Goal: Communication & Community: Answer question/provide support

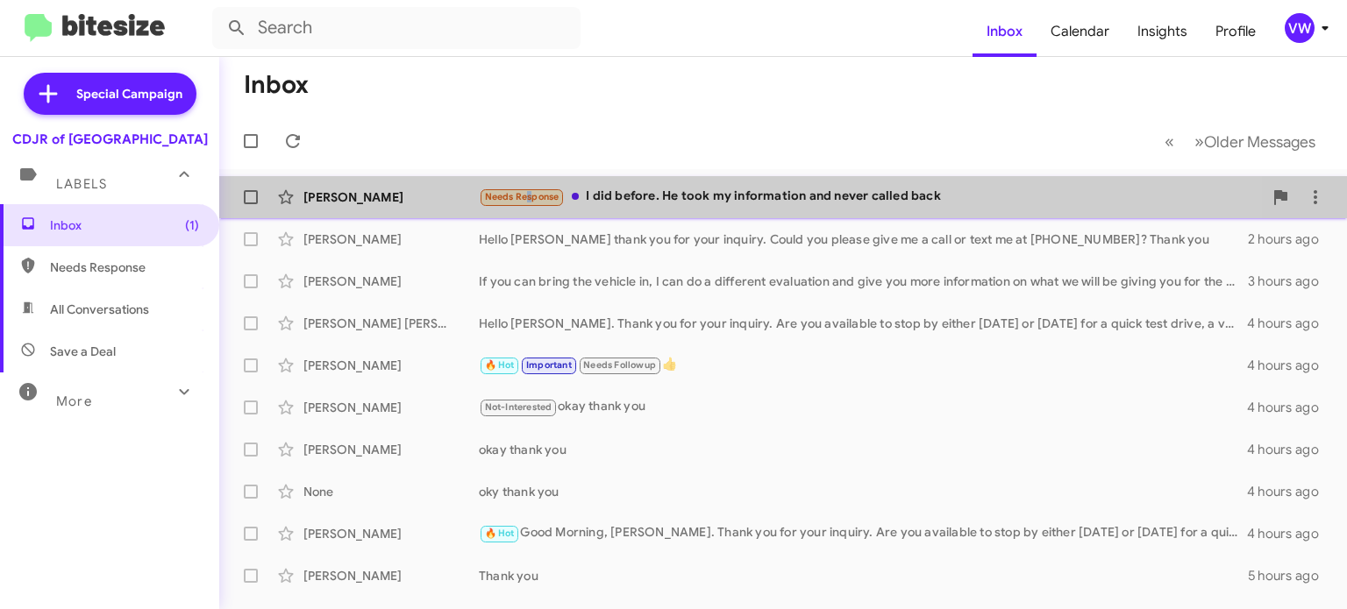
click at [522, 190] on small "Needs Response" at bounding box center [521, 197] width 82 height 17
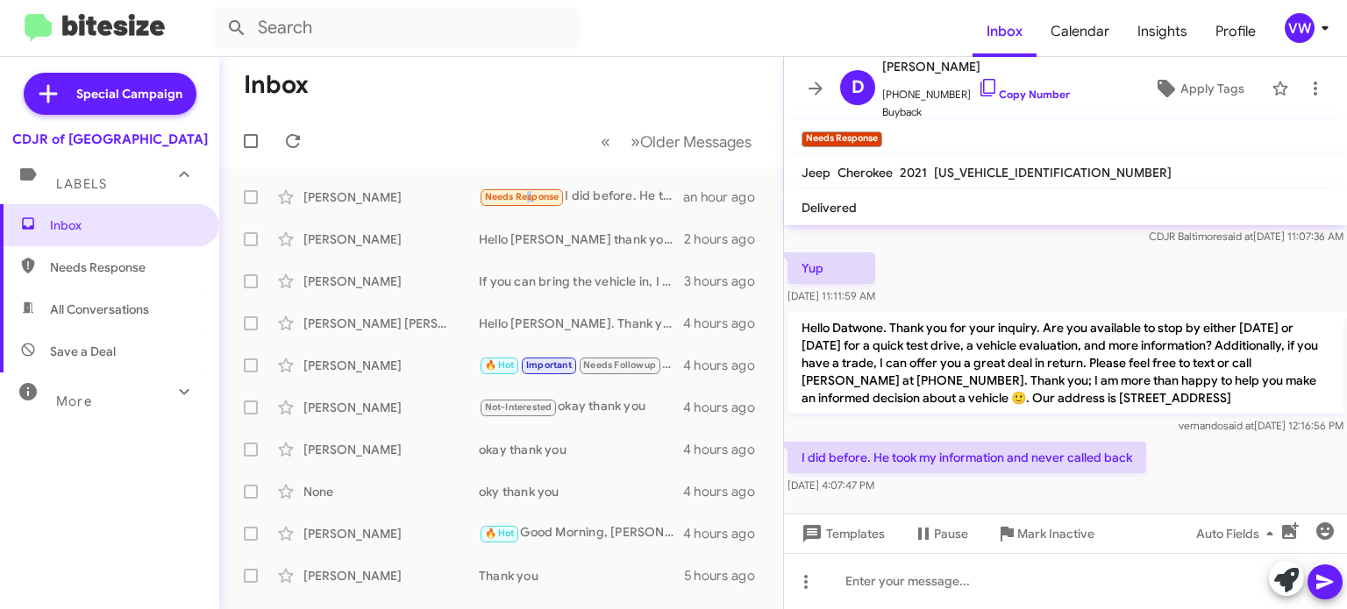
scroll to position [107, 0]
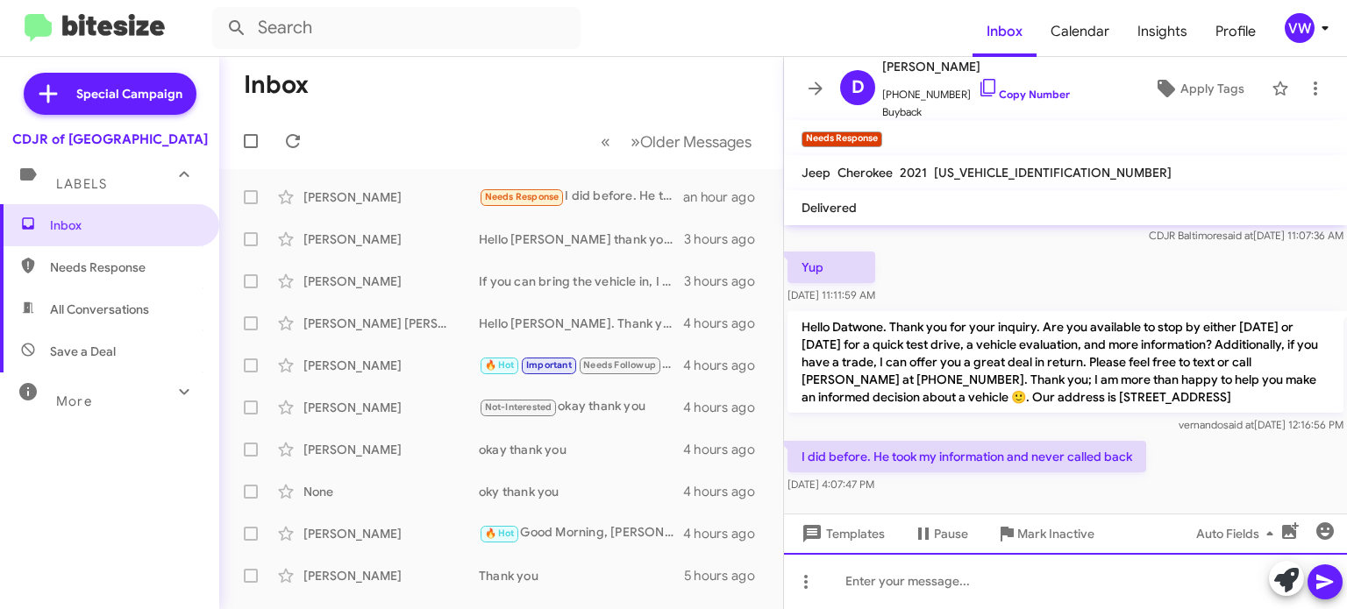
click at [974, 586] on div at bounding box center [1065, 581] width 563 height 56
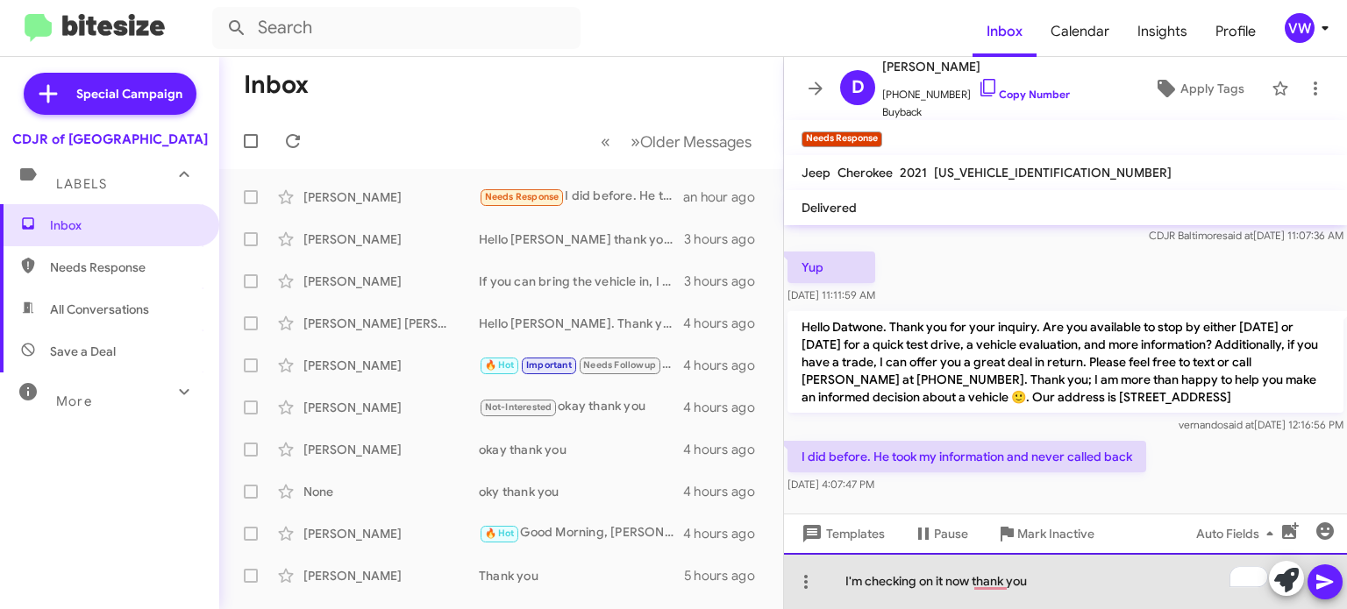
click at [943, 578] on div "I'm checking on it now thank you" at bounding box center [1065, 581] width 563 height 56
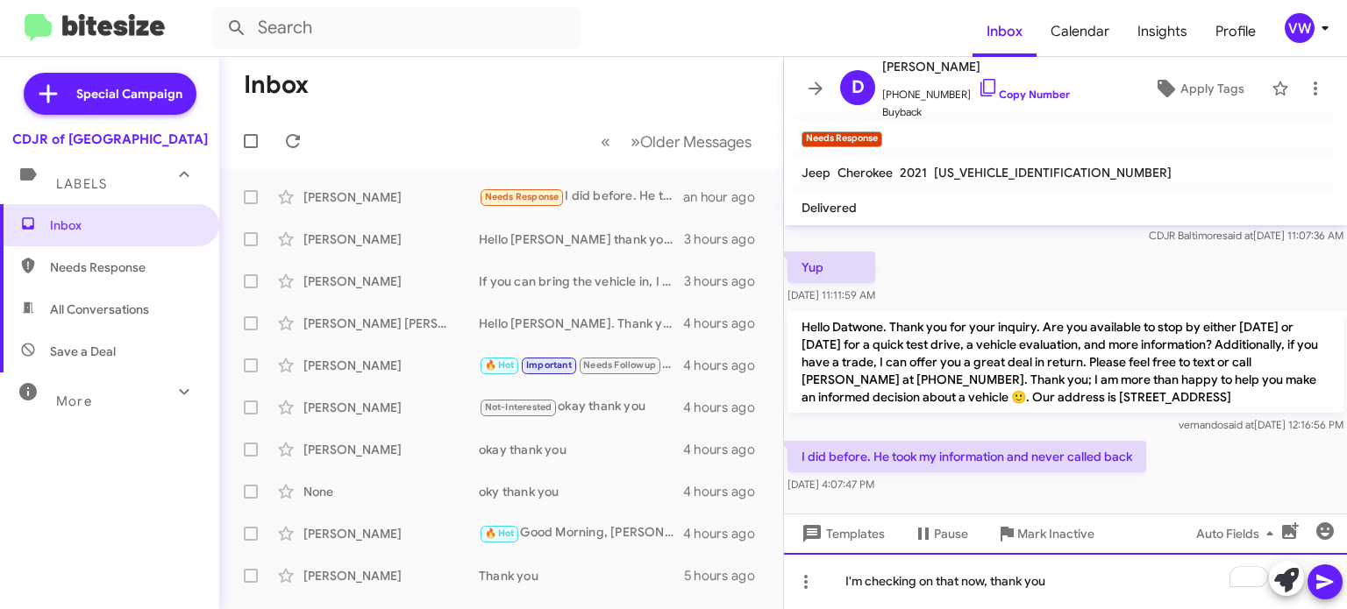
click at [1101, 579] on div "I'm checking on that now, thank you" at bounding box center [1065, 581] width 563 height 56
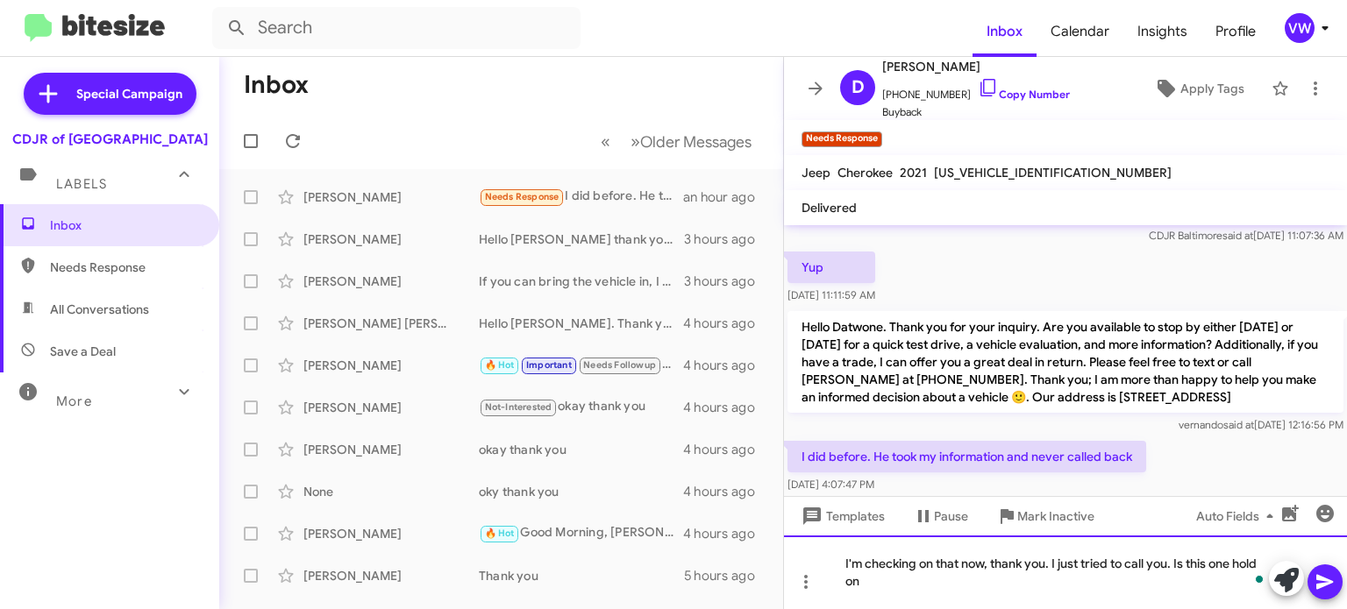
click at [1266, 563] on div "I'm checking on that now, thank you. I just tried to call you. Is this one hold…" at bounding box center [1065, 573] width 563 height 74
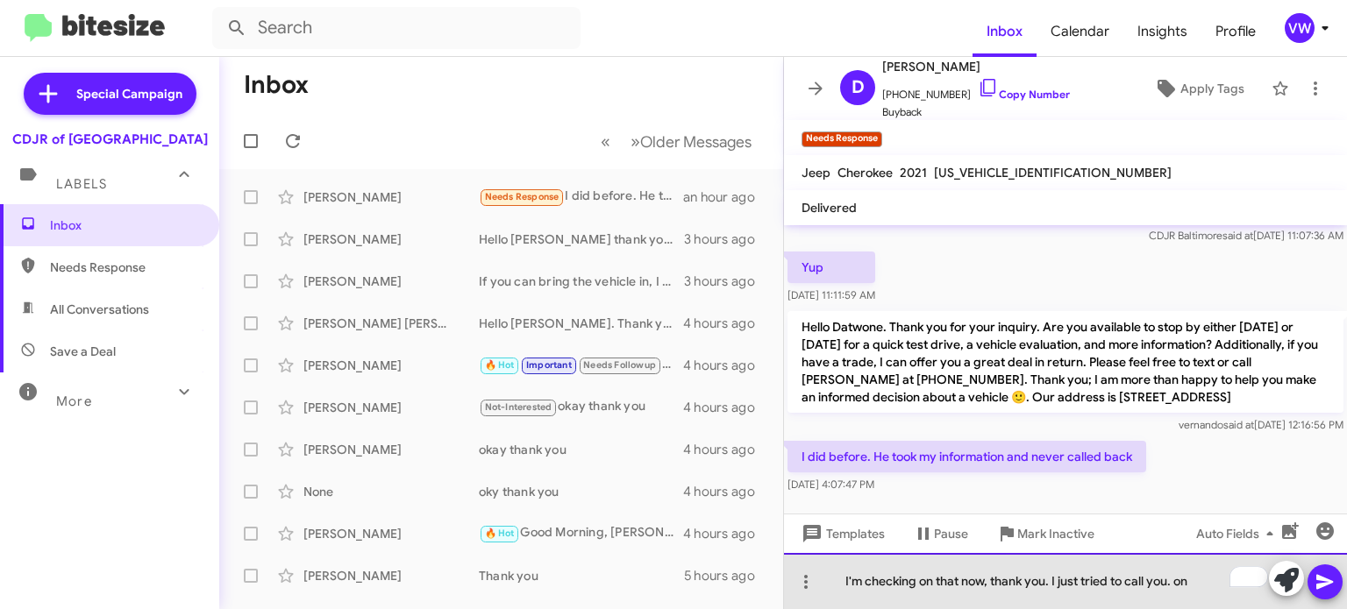
click at [1195, 592] on div "I'm checking on that now, thank you. I just tried to call you. on" at bounding box center [1065, 581] width 563 height 56
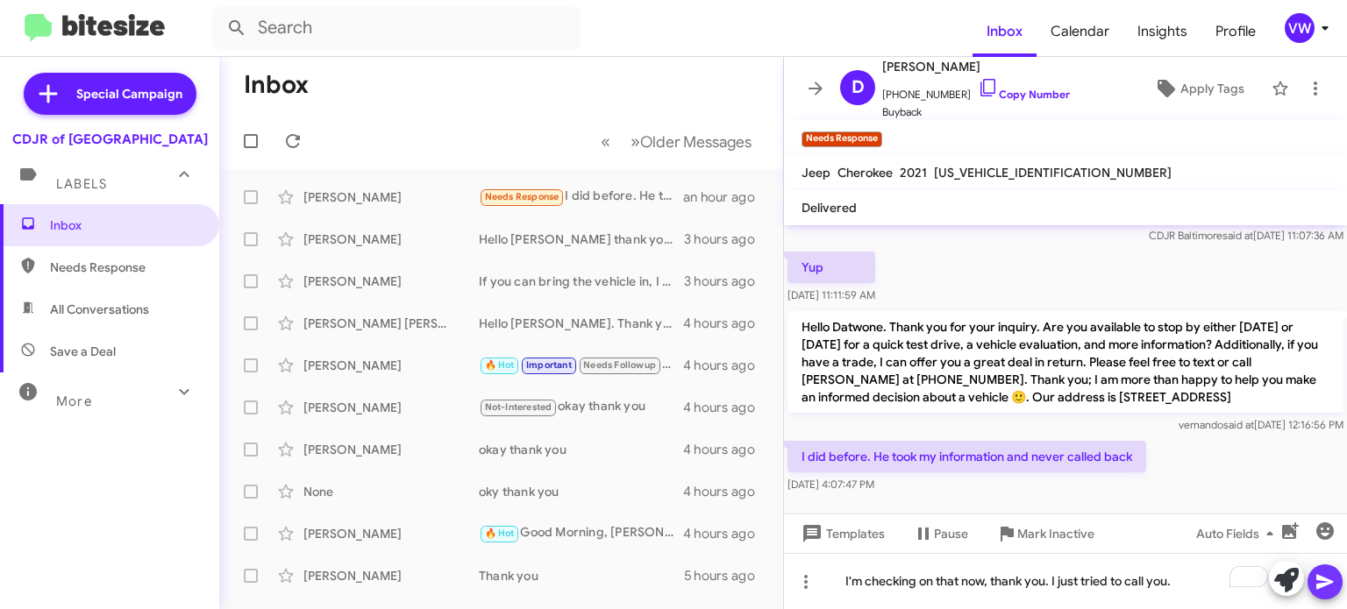
click at [1340, 577] on button at bounding box center [1324, 582] width 35 height 35
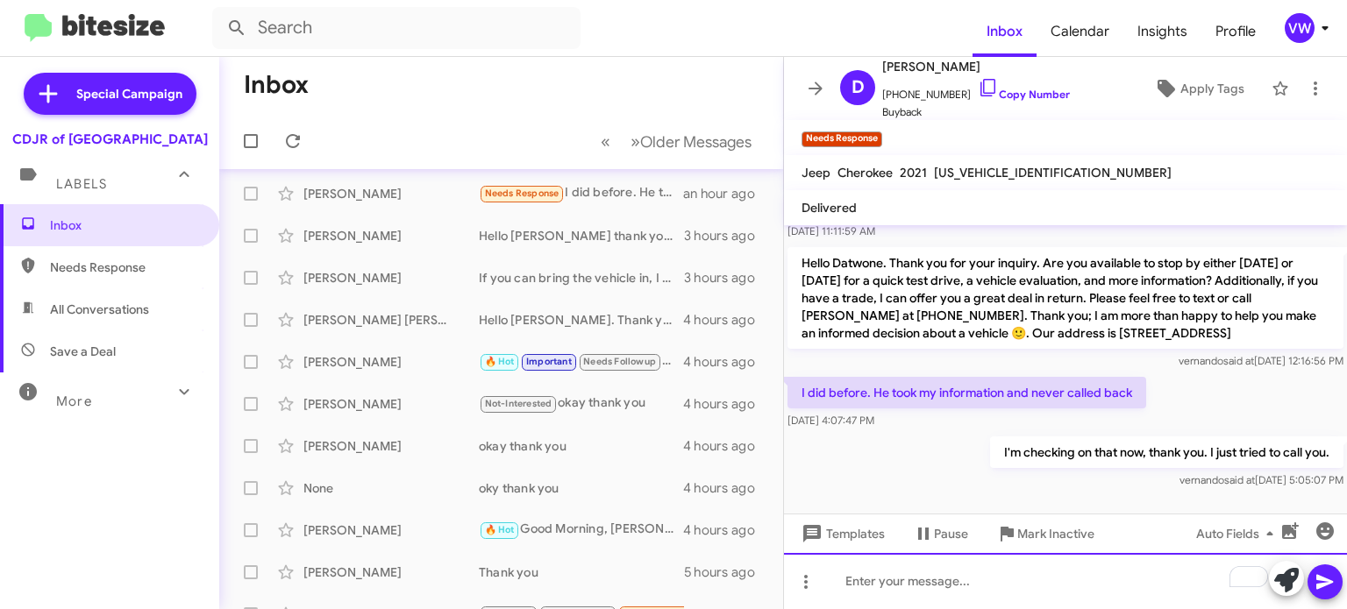
scroll to position [0, 0]
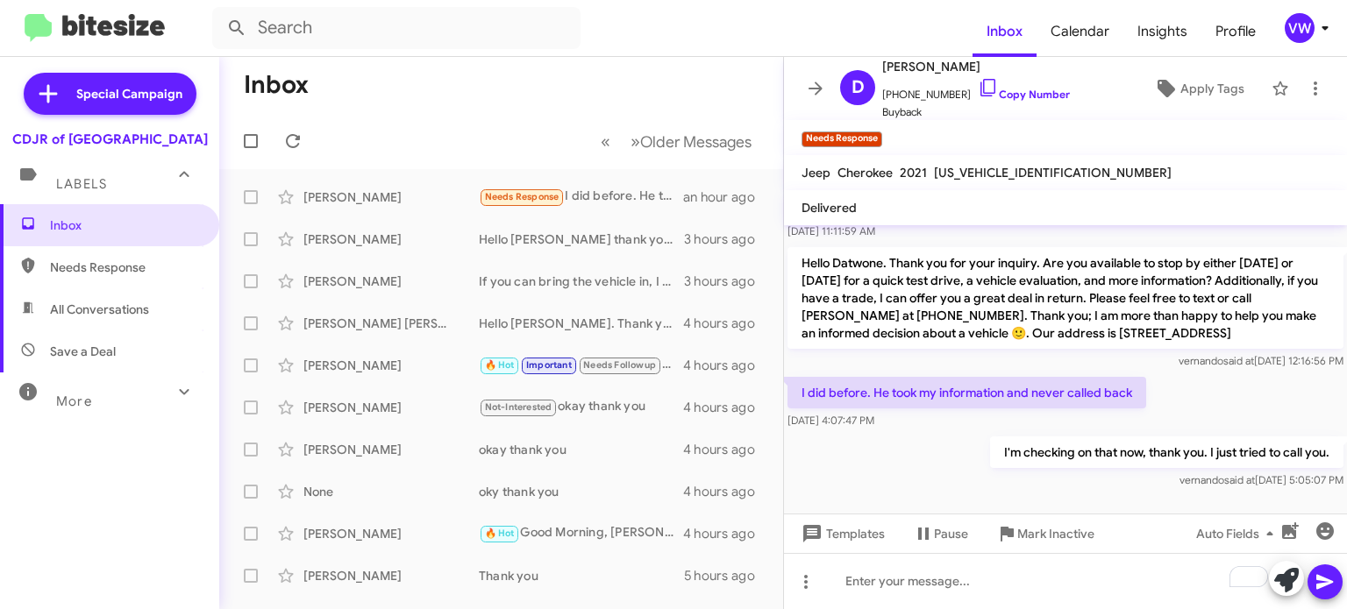
click at [105, 269] on span "Needs Response" at bounding box center [124, 268] width 149 height 18
type input "in:needs-response"
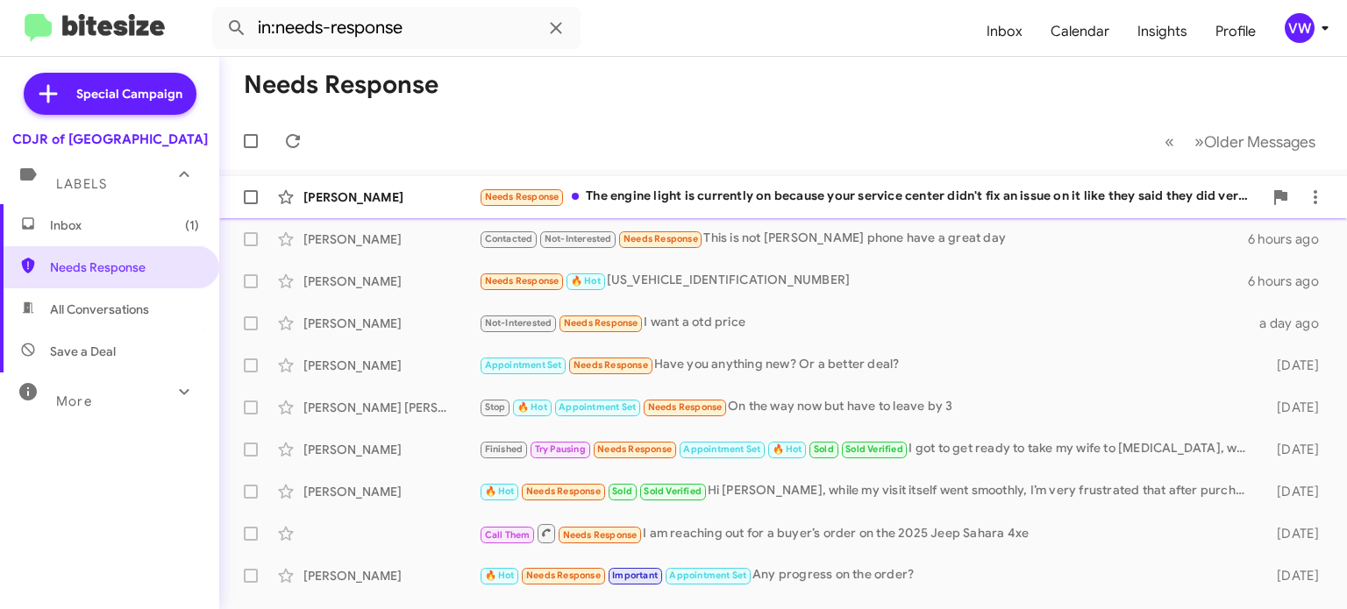
click at [508, 200] on span "Needs Response" at bounding box center [522, 196] width 75 height 11
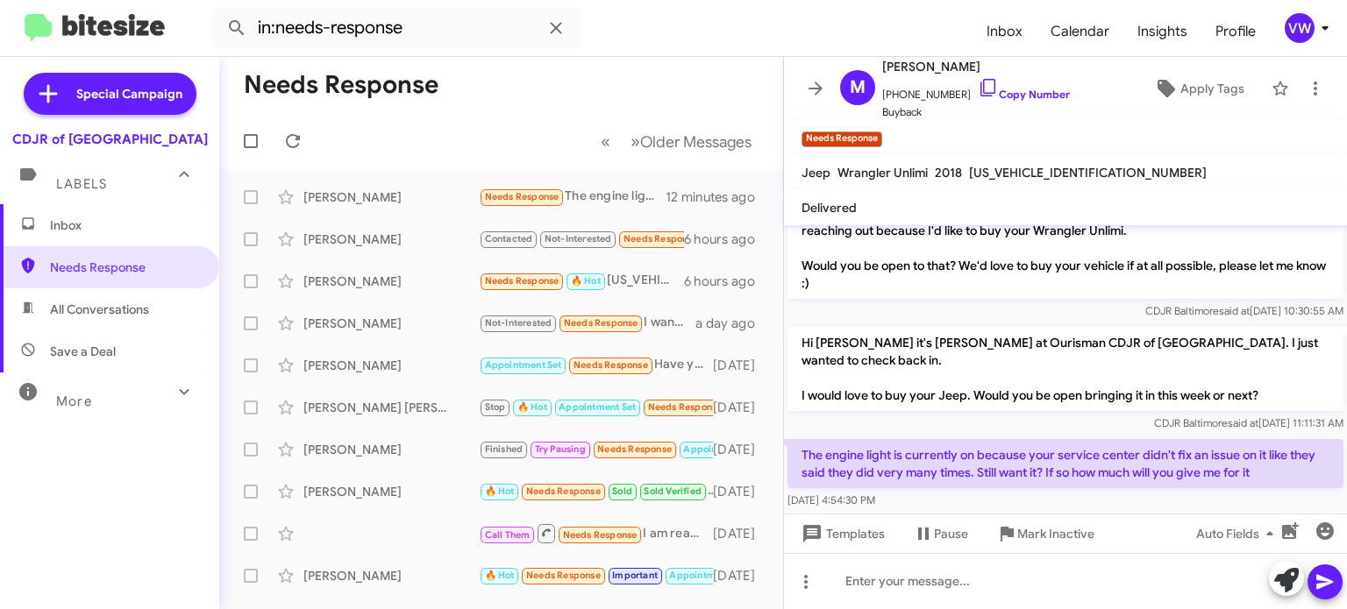
scroll to position [347, 0]
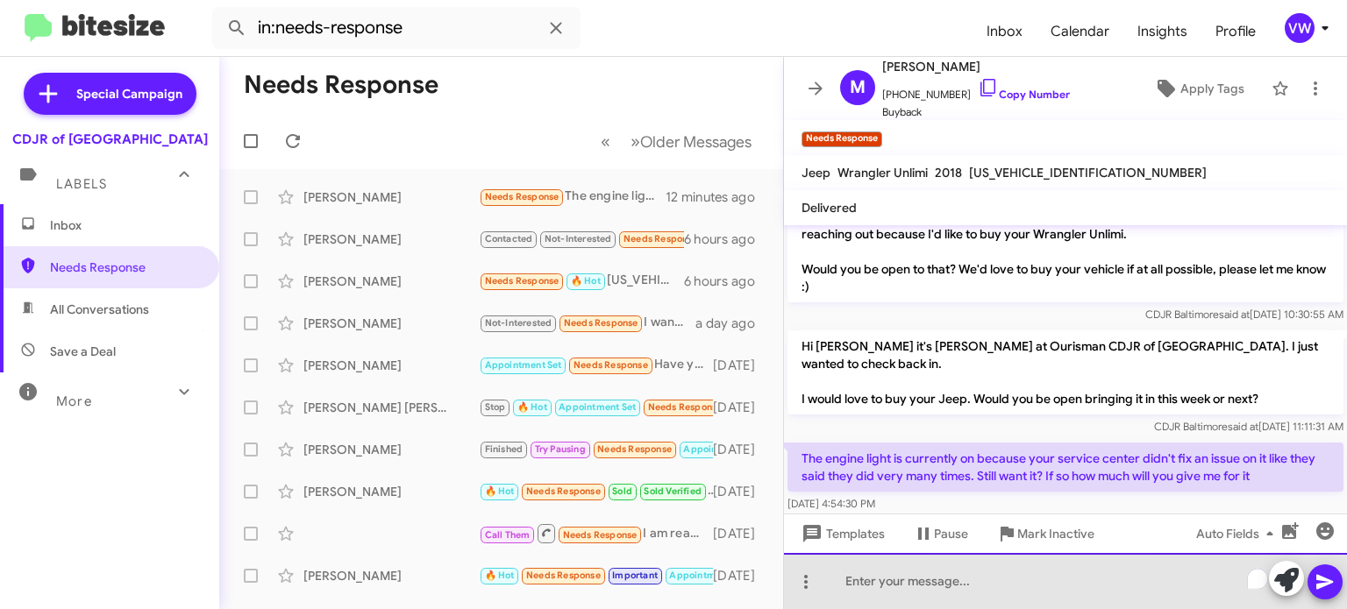
click at [1027, 561] on div "To enrich screen reader interactions, please activate Accessibility in Grammarl…" at bounding box center [1065, 581] width 563 height 56
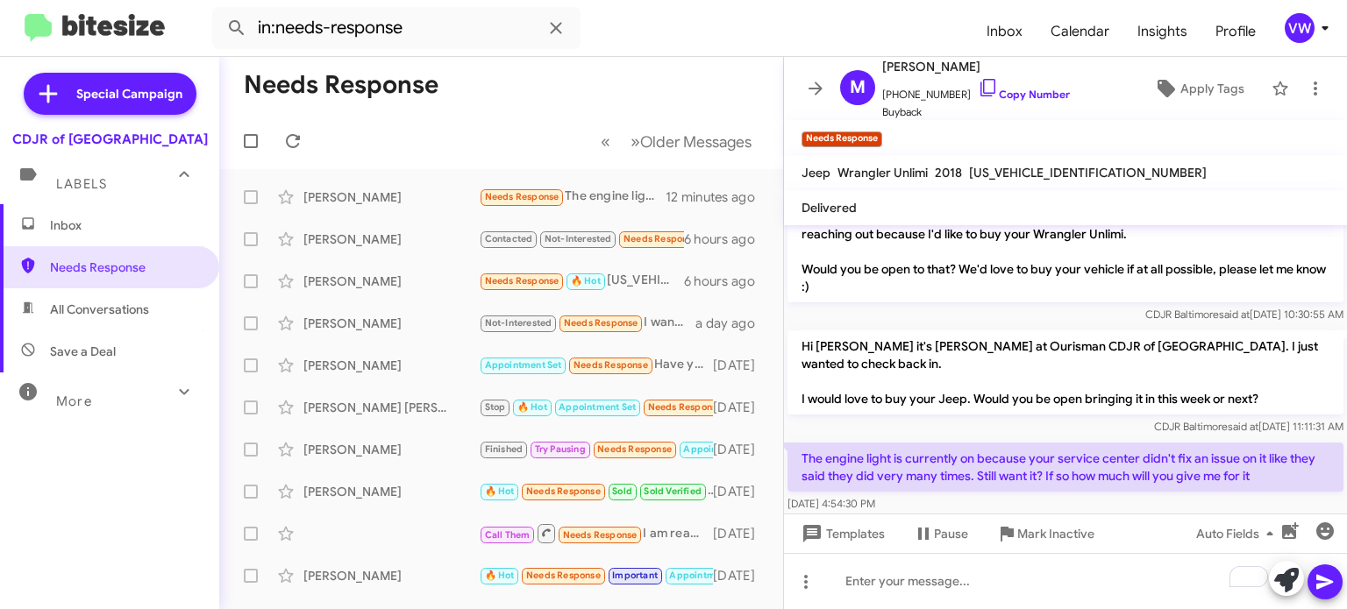
drag, startPoint x: 1032, startPoint y: 551, endPoint x: 968, endPoint y: 330, distance: 230.0
click at [967, 330] on div "Hi [PERSON_NAME] this is [PERSON_NAME], General Sales Manager at Ourisman CDJR …" at bounding box center [1065, 417] width 563 height 384
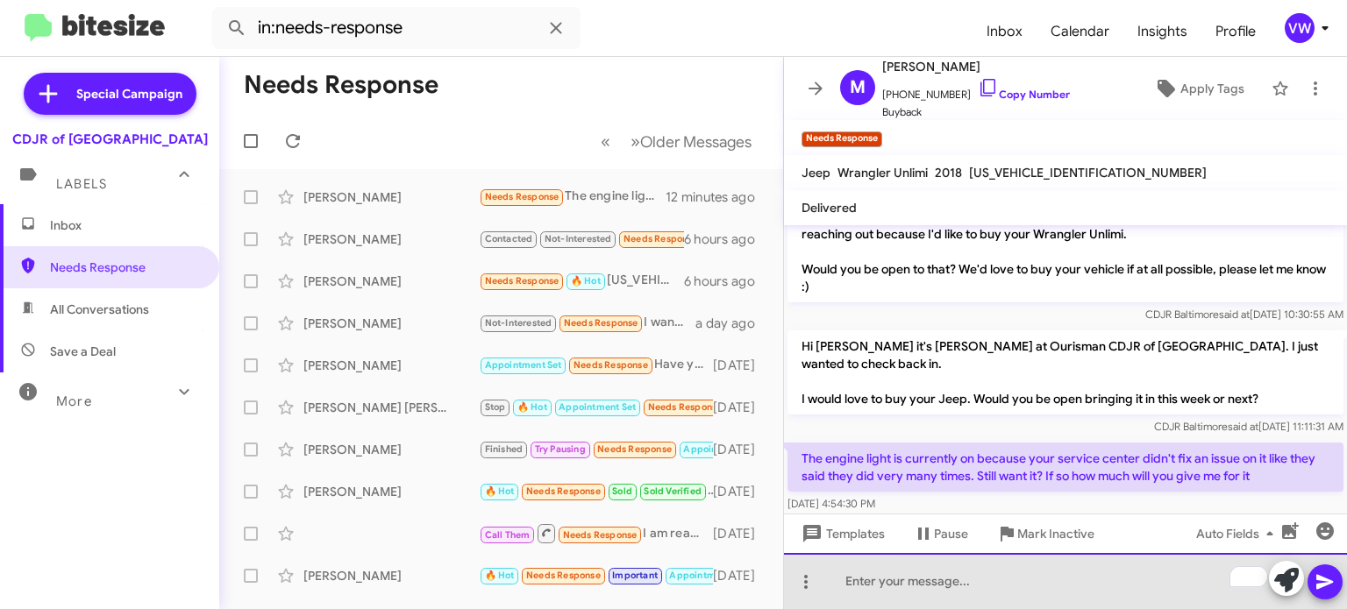
paste div "To enrich screen reader interactions, please activate Accessibility in Grammarl…"
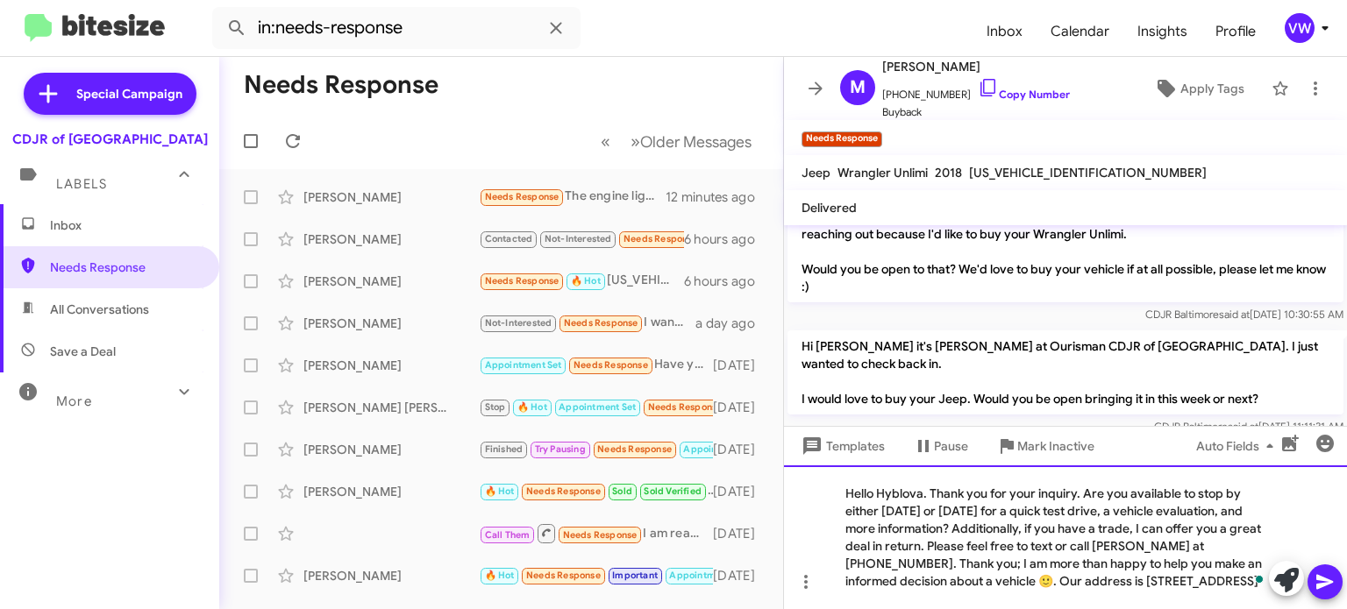
click at [924, 491] on div "Hello Hyblova. Thank you for your inquiry. Are you available to stop by either …" at bounding box center [1065, 538] width 563 height 144
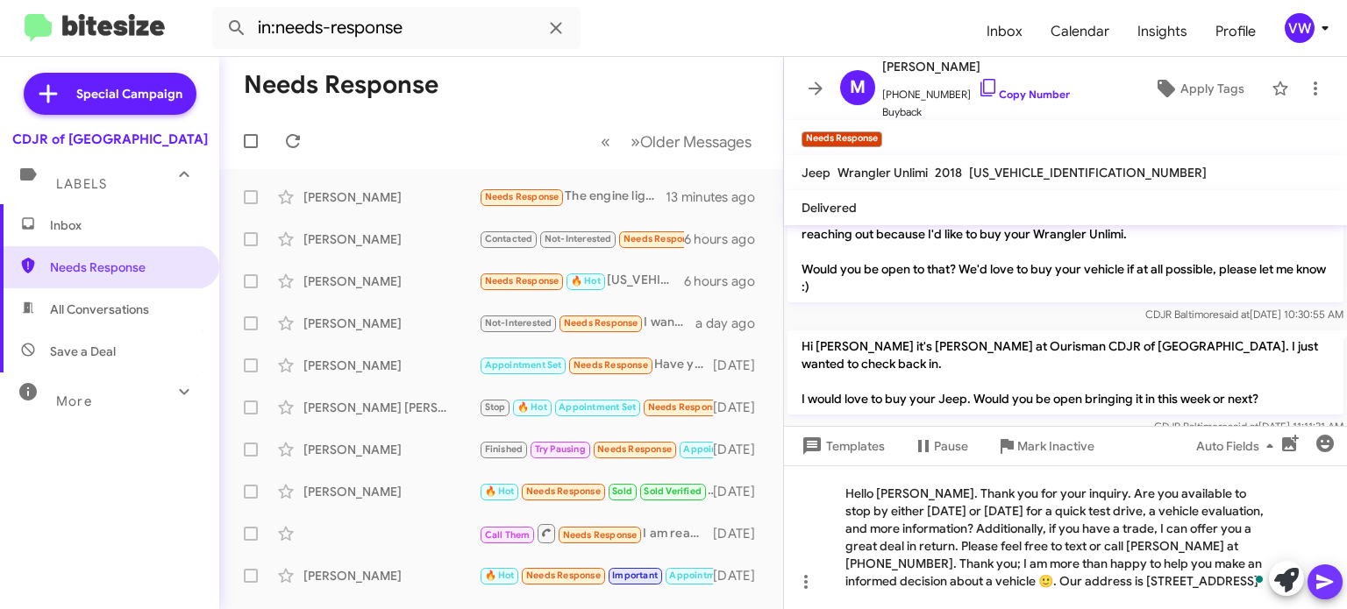
click at [1327, 572] on span at bounding box center [1324, 582] width 21 height 35
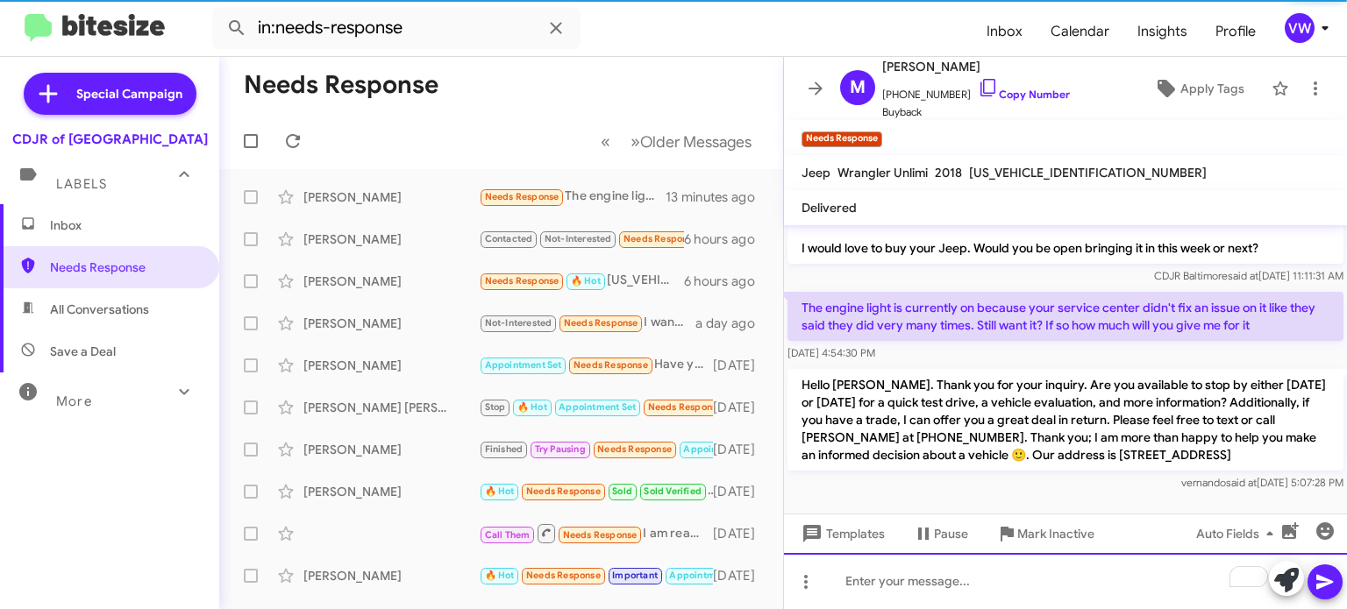
scroll to position [509, 0]
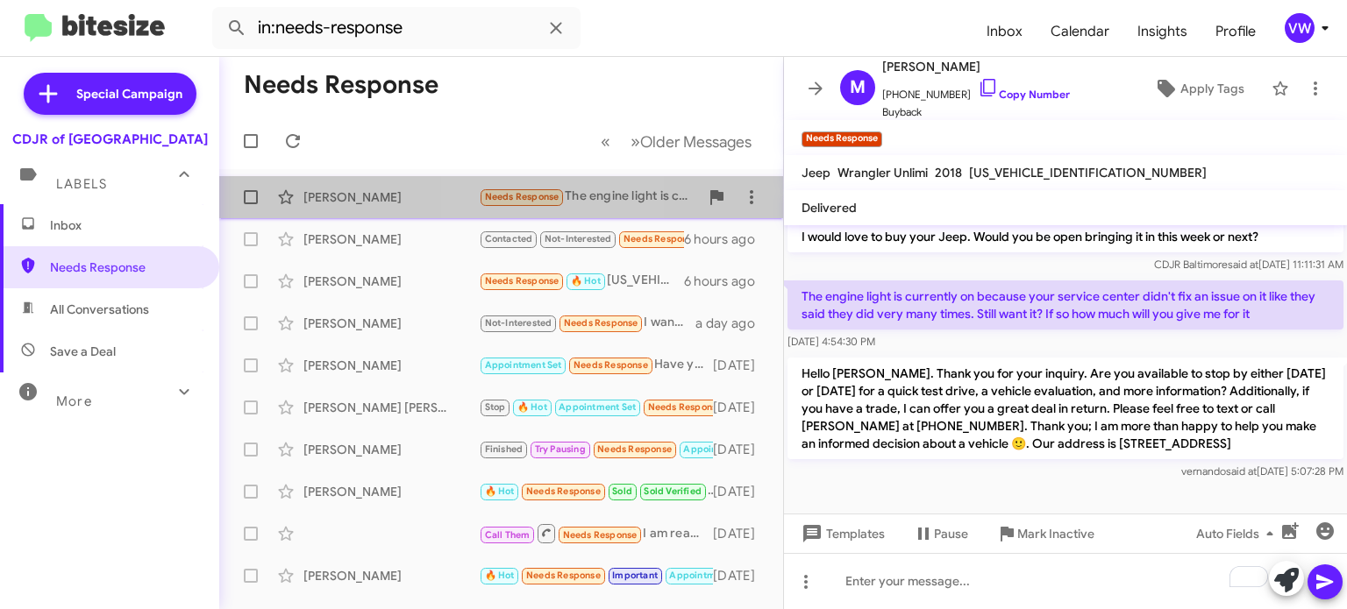
click at [501, 207] on div "[PERSON_NAME] Needs Response The engine light is currently on because your serv…" at bounding box center [501, 197] width 536 height 35
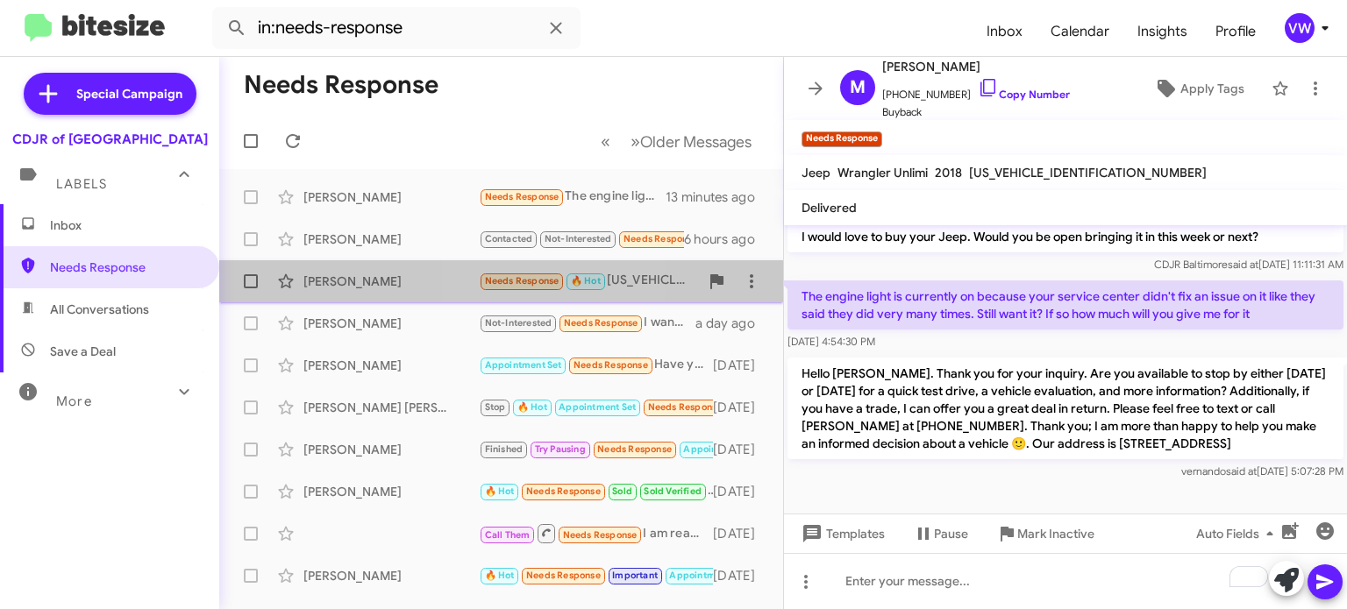
click at [528, 279] on span "Needs Response" at bounding box center [522, 280] width 75 height 11
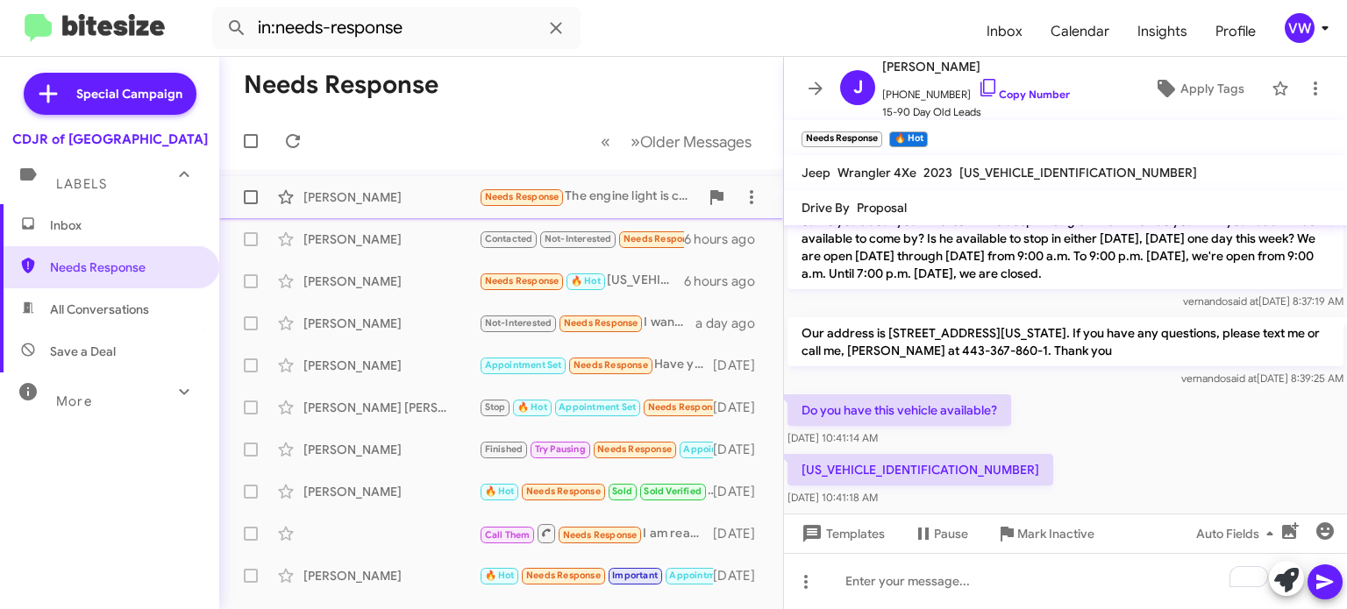
click at [529, 196] on span "Needs Response" at bounding box center [522, 196] width 75 height 11
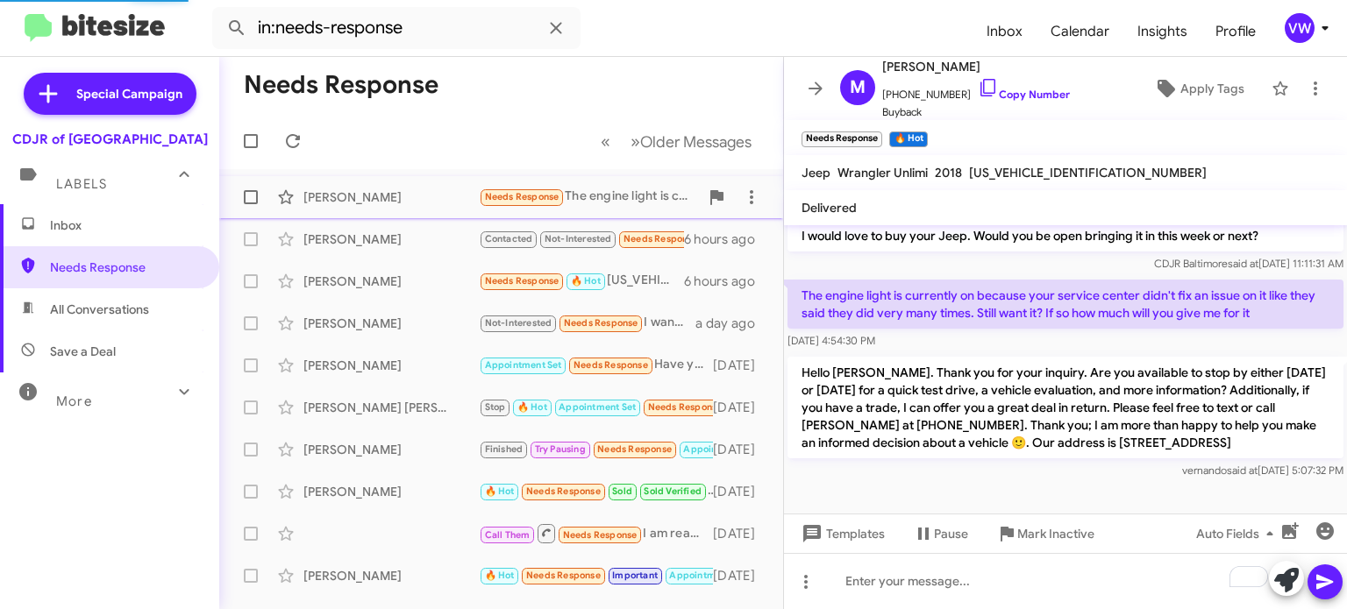
scroll to position [474, 0]
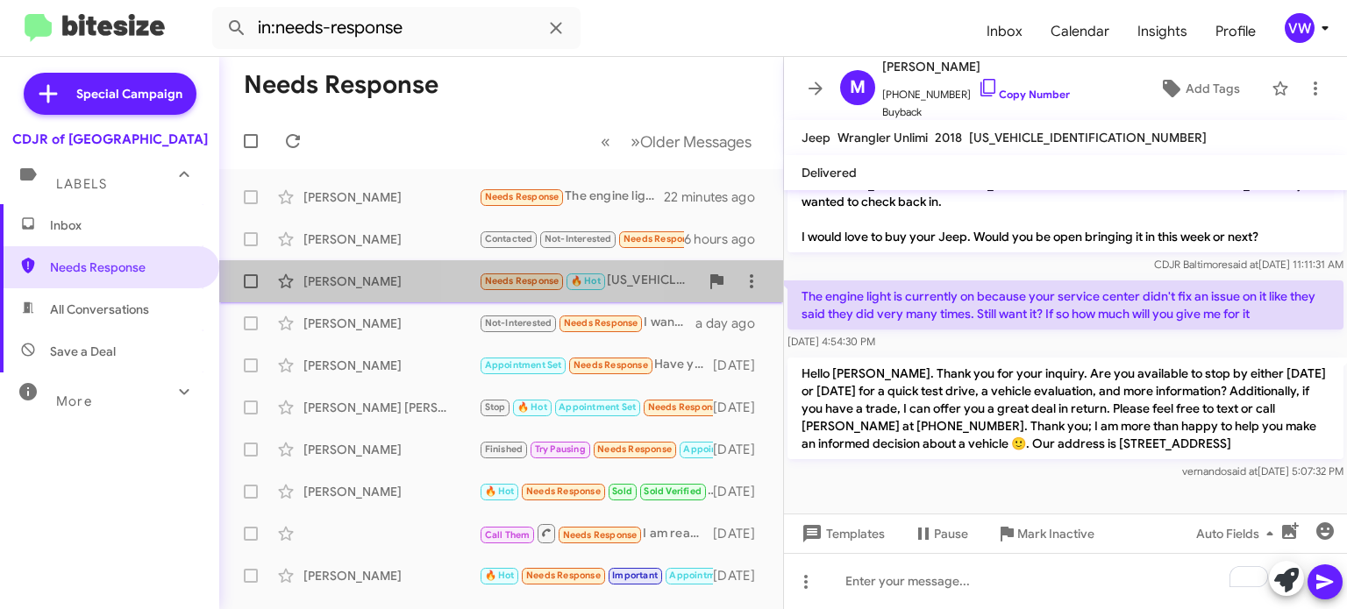
click at [506, 288] on span "Needs Response 🔥 Hot" at bounding box center [543, 281] width 128 height 20
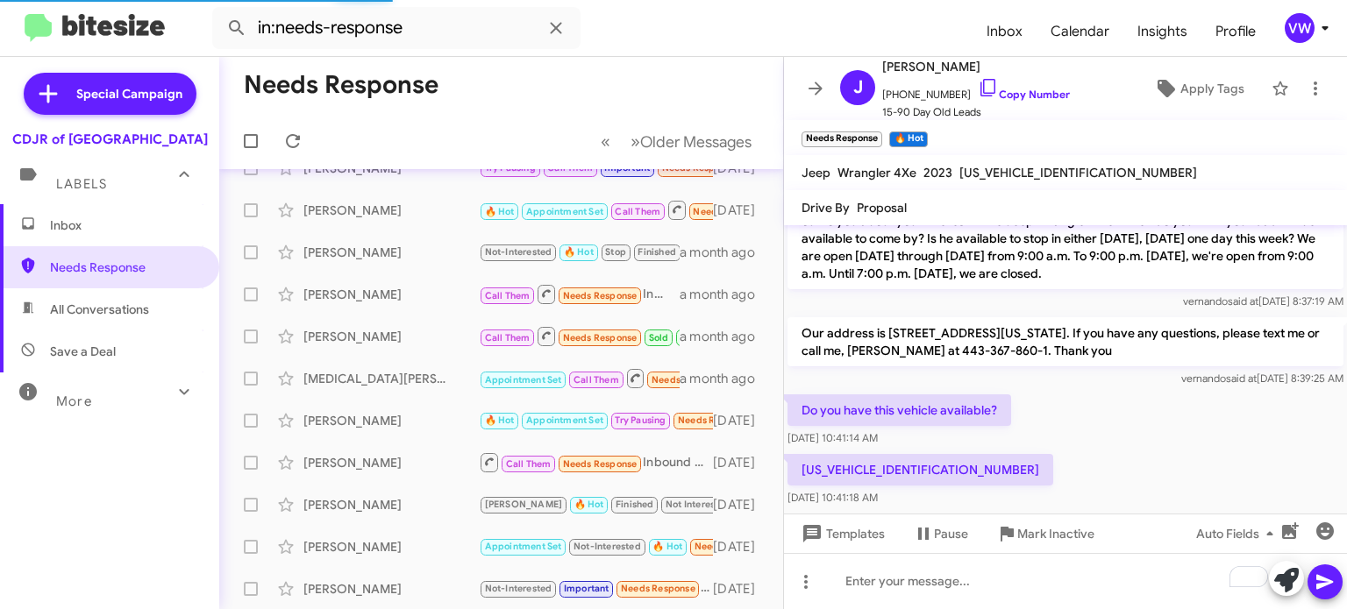
scroll to position [366, 0]
